Goal: Check status

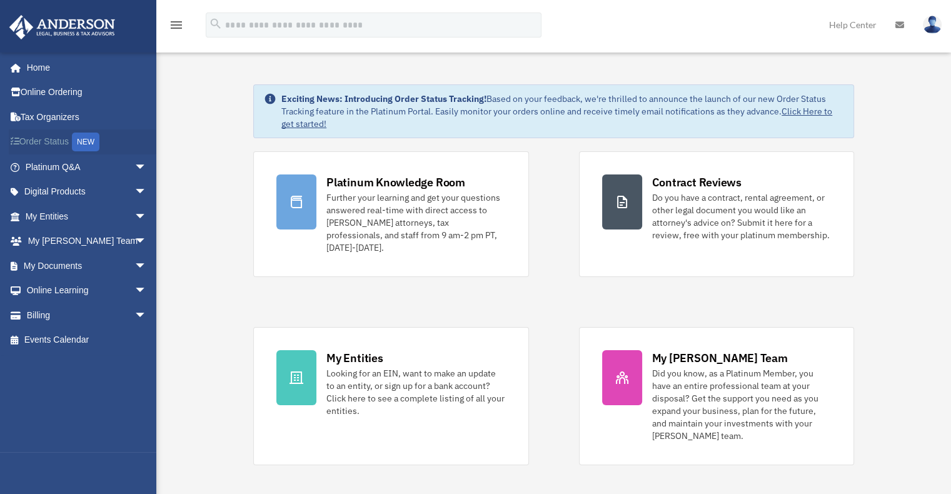
click at [49, 141] on link "Order Status NEW" at bounding box center [87, 142] width 157 height 26
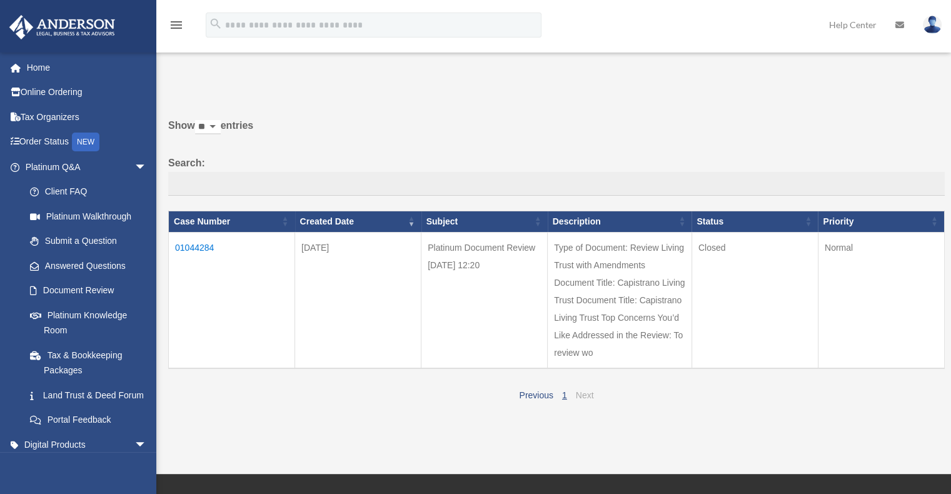
click at [588, 394] on link "Next" at bounding box center [585, 395] width 18 height 10
click at [566, 396] on link "1" at bounding box center [564, 395] width 5 height 10
click at [561, 394] on span "1" at bounding box center [565, 394] width 14 height 11
click at [584, 394] on link "Next" at bounding box center [585, 395] width 18 height 10
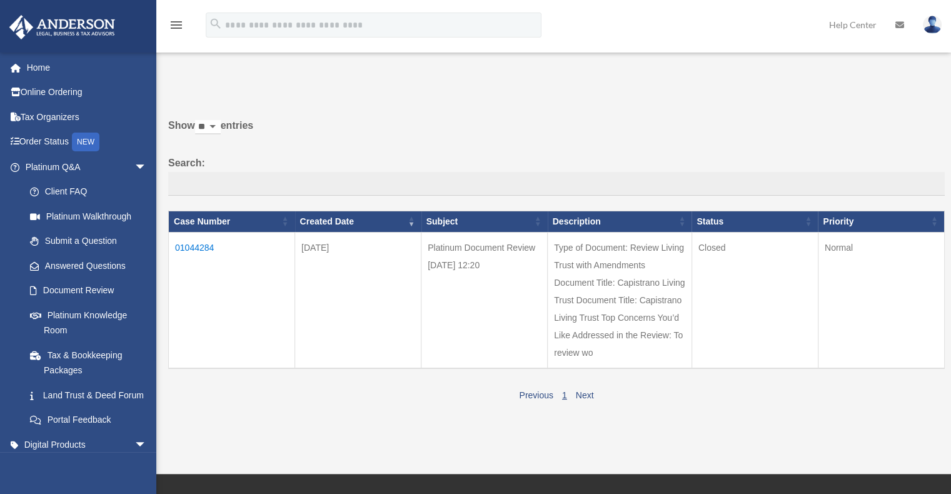
click at [205, 246] on td "01044284" at bounding box center [232, 300] width 126 height 136
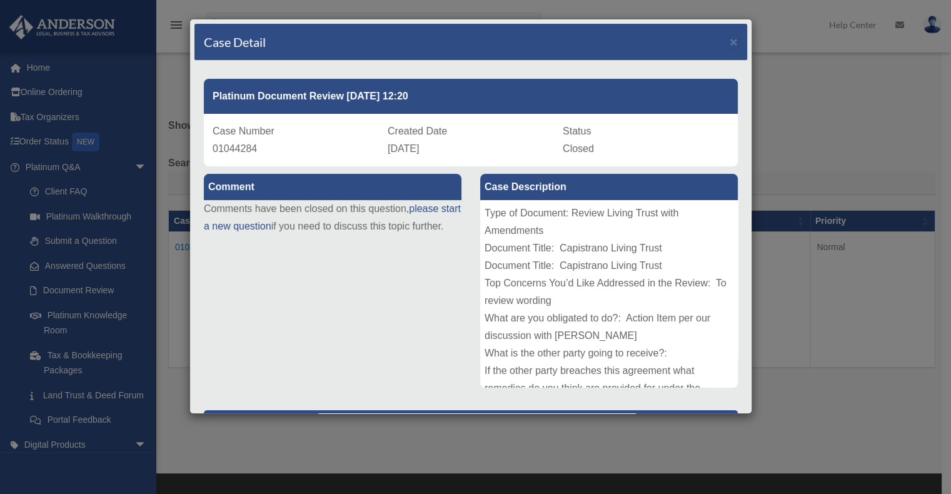
click at [400, 298] on div "Comment Comments have been closed on this question, please start a new question…" at bounding box center [470, 410] width 553 height 489
drag, startPoint x: 252, startPoint y: 147, endPoint x: 262, endPoint y: 148, distance: 10.0
click at [253, 147] on span "01044284" at bounding box center [235, 148] width 44 height 11
click at [729, 43] on span "×" at bounding box center [733, 41] width 8 height 14
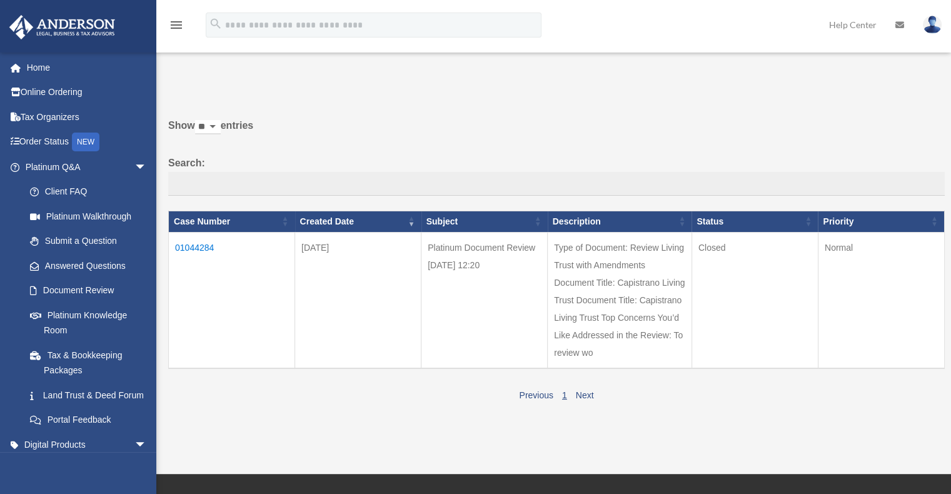
click at [885, 252] on td "Normal" at bounding box center [881, 300] width 126 height 136
click at [581, 394] on link "Next" at bounding box center [585, 395] width 18 height 10
click at [563, 397] on link "1" at bounding box center [564, 395] width 5 height 10
click at [618, 297] on td "Type of Document: Review Living Trust with Amendments Document Title: Capistran…" at bounding box center [620, 300] width 144 height 136
click at [473, 266] on td "Platinum Document Review [DATE] 12:20" at bounding box center [484, 300] width 126 height 136
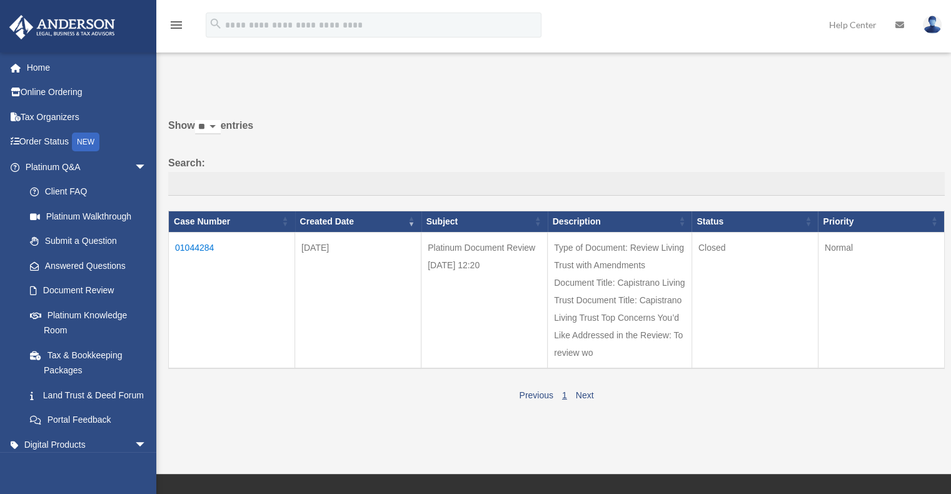
click at [195, 241] on td "01044284" at bounding box center [232, 300] width 126 height 136
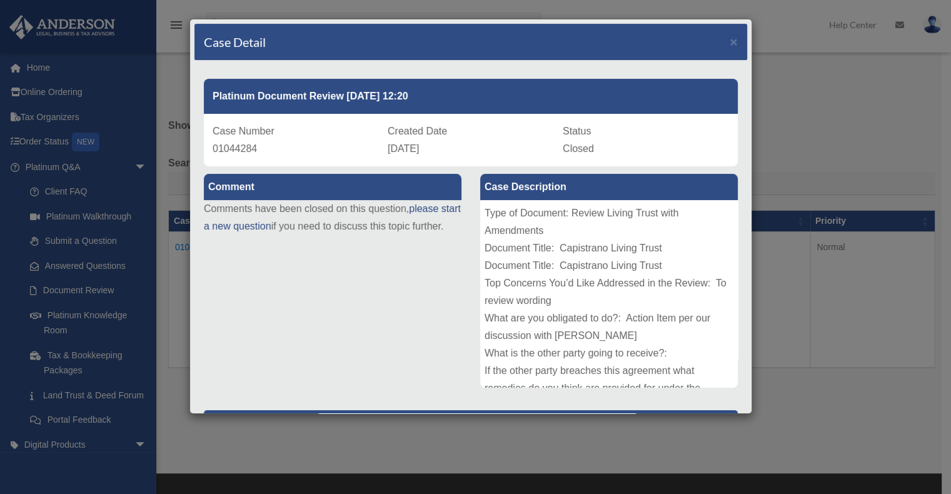
click at [322, 277] on div "Comment Comments have been closed on this question, please start a new question…" at bounding box center [470, 410] width 553 height 489
click at [440, 89] on div "Platinum Document Review [DATE] 12:20" at bounding box center [471, 96] width 534 height 35
click at [729, 43] on span "×" at bounding box center [733, 41] width 8 height 14
